Goal: Task Accomplishment & Management: Manage account settings

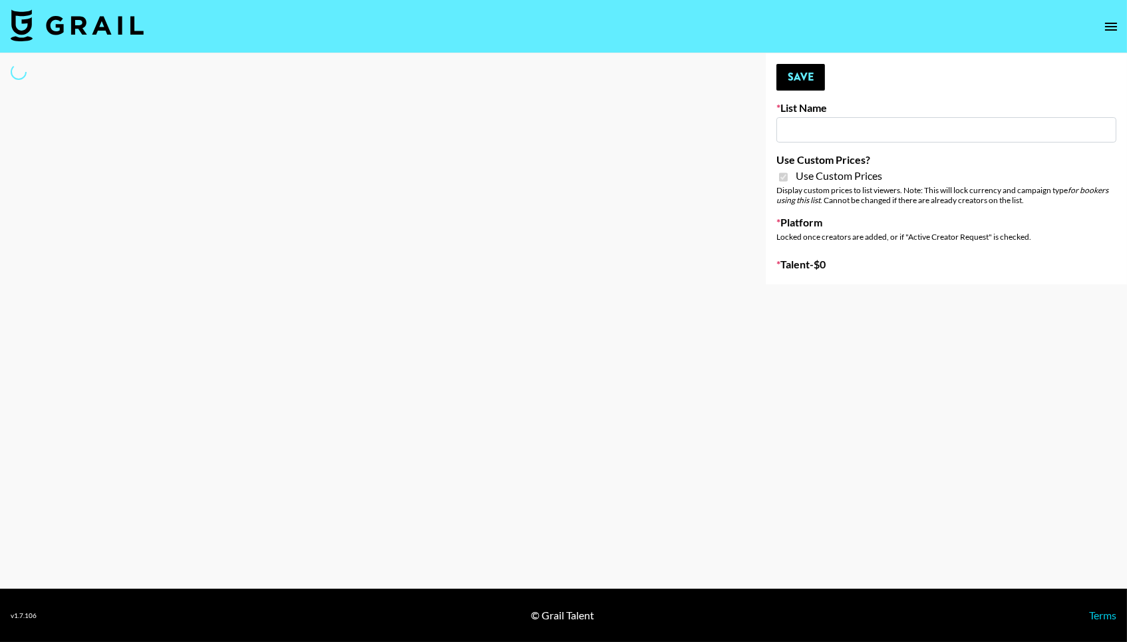
type input "Evry Jewels"
checkbox input "true"
select select "Brand"
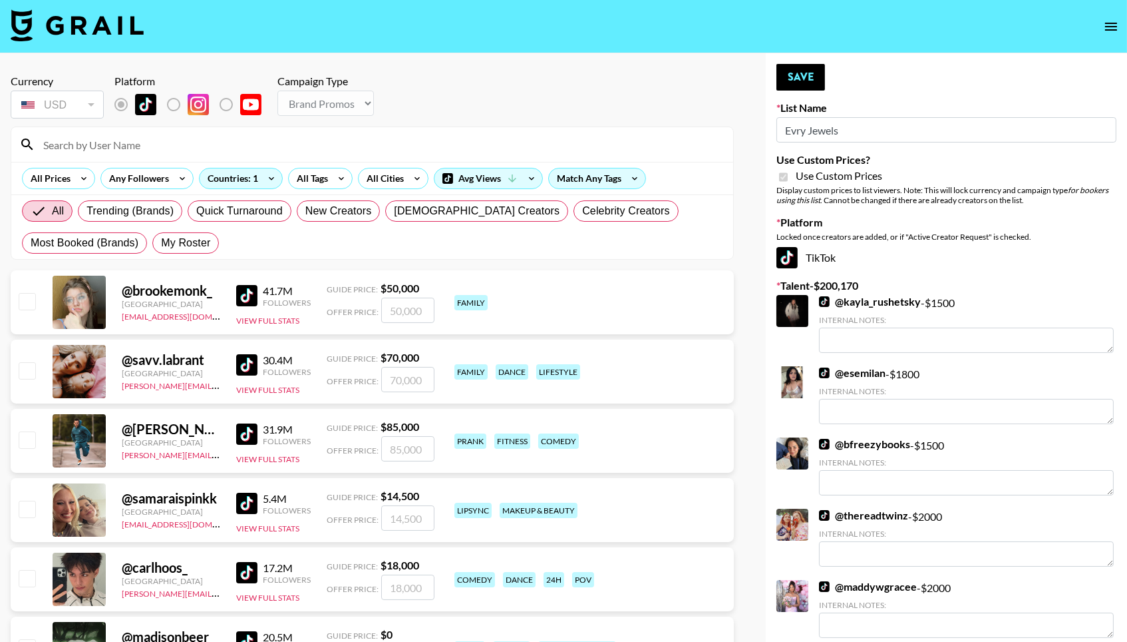
click at [206, 230] on div "All Trending (Brands) Quick Turnaround New Creators [DEMOGRAPHIC_DATA] Creators…" at bounding box center [372, 227] width 706 height 64
click at [205, 245] on span "My Roster" at bounding box center [185, 243] width 49 height 16
click at [161, 243] on input "My Roster" at bounding box center [161, 243] width 0 height 0
radio input "true"
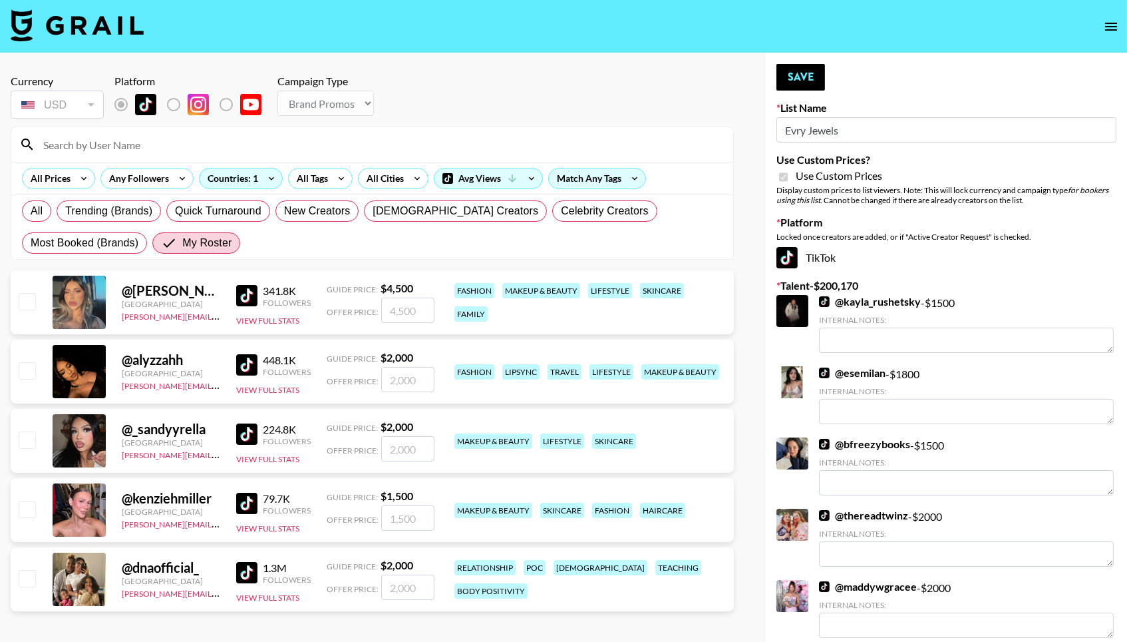
click at [28, 305] on input "checkbox" at bounding box center [27, 301] width 16 height 16
checkbox input "true"
type input "4500"
click at [29, 367] on input "checkbox" at bounding box center [27, 370] width 16 height 16
checkbox input "true"
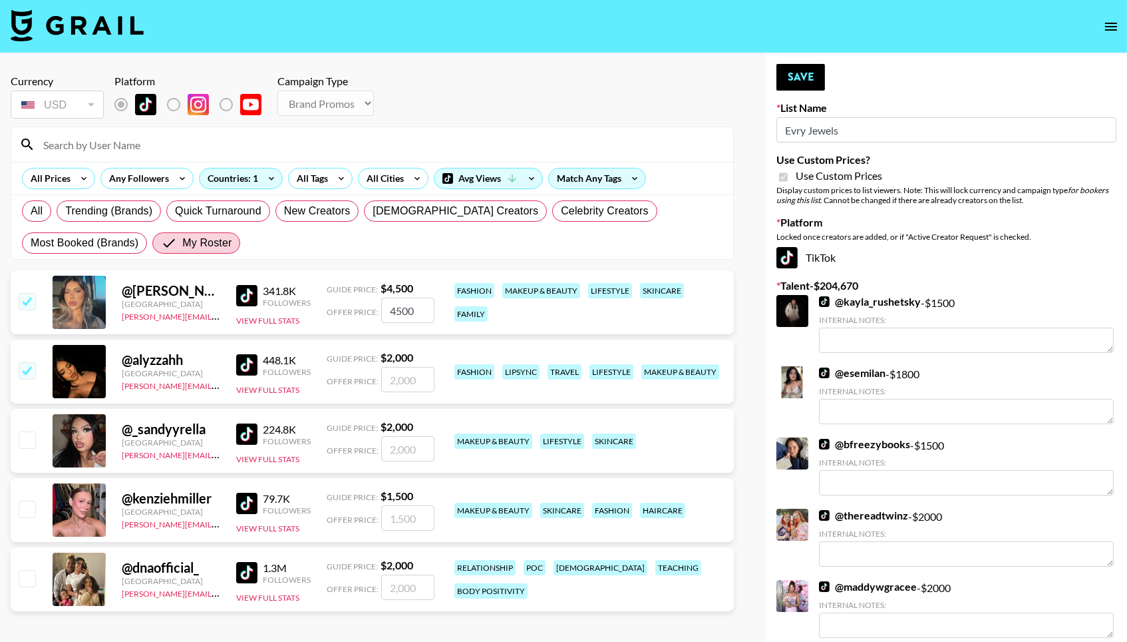
type input "2000"
click at [33, 437] on input "checkbox" at bounding box center [27, 439] width 16 height 16
checkbox input "true"
type input "2000"
click at [35, 506] on div "@ kenziehmiller [GEOGRAPHIC_DATA] [PERSON_NAME][EMAIL_ADDRESS][DOMAIN_NAME] 79.…" at bounding box center [372, 510] width 723 height 64
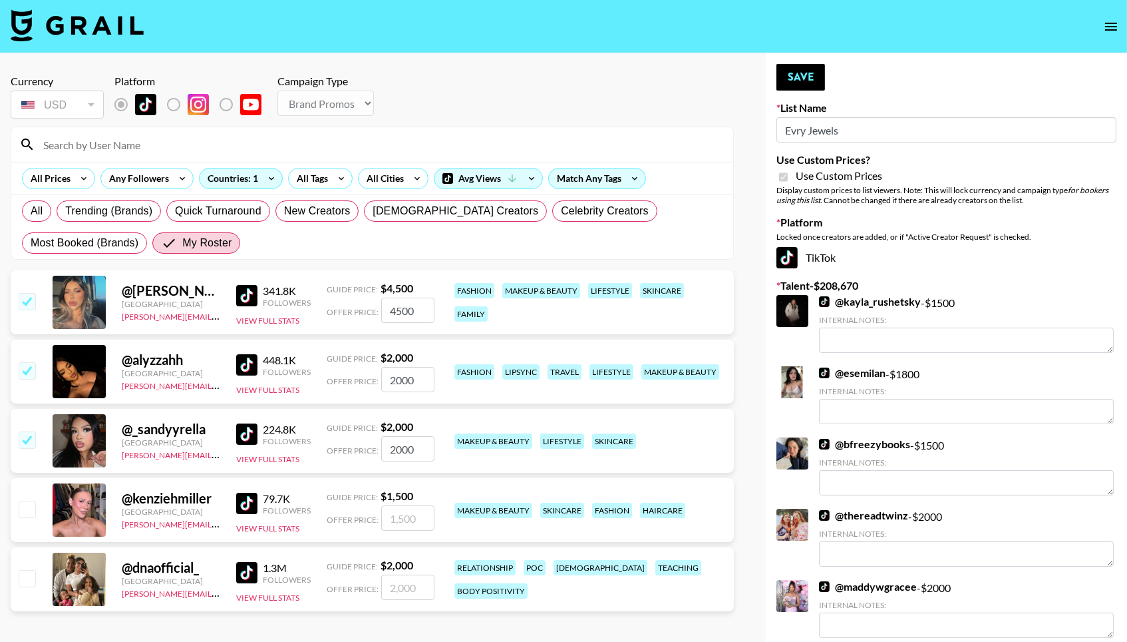
click at [20, 524] on div "@ kenziehmiller [GEOGRAPHIC_DATA] [PERSON_NAME][EMAIL_ADDRESS][DOMAIN_NAME] 79.…" at bounding box center [372, 510] width 723 height 64
click at [21, 576] on input "checkbox" at bounding box center [27, 578] width 16 height 16
checkbox input "true"
type input "2000"
click at [21, 516] on input "checkbox" at bounding box center [27, 508] width 16 height 16
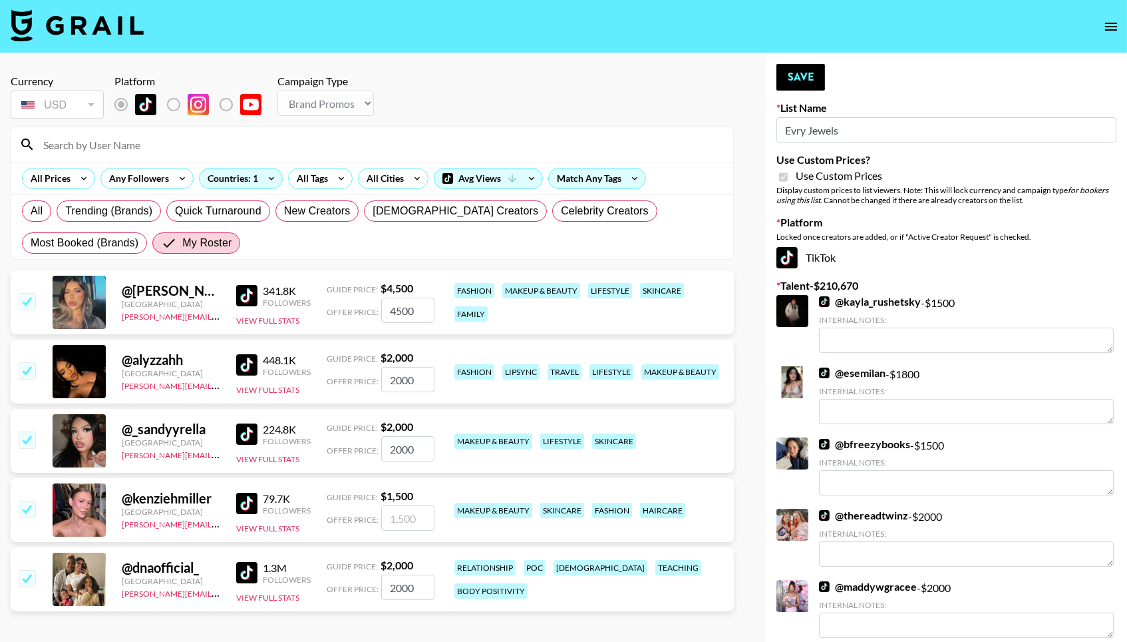
checkbox input "true"
type input "1500"
click at [809, 81] on button "Save" at bounding box center [801, 77] width 49 height 27
radio input "true"
